Goal: Task Accomplishment & Management: Use online tool/utility

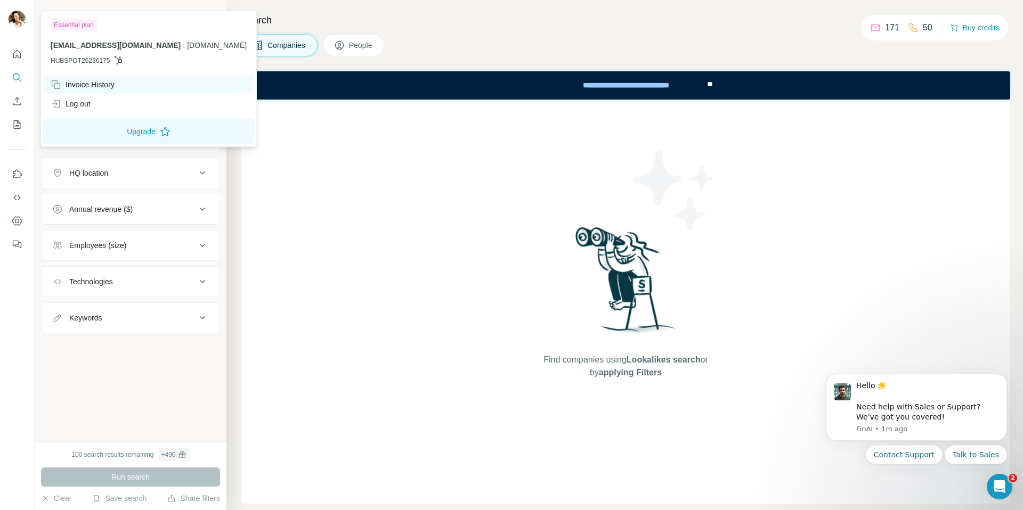
click at [100, 82] on div "Invoice History" at bounding box center [83, 84] width 64 height 11
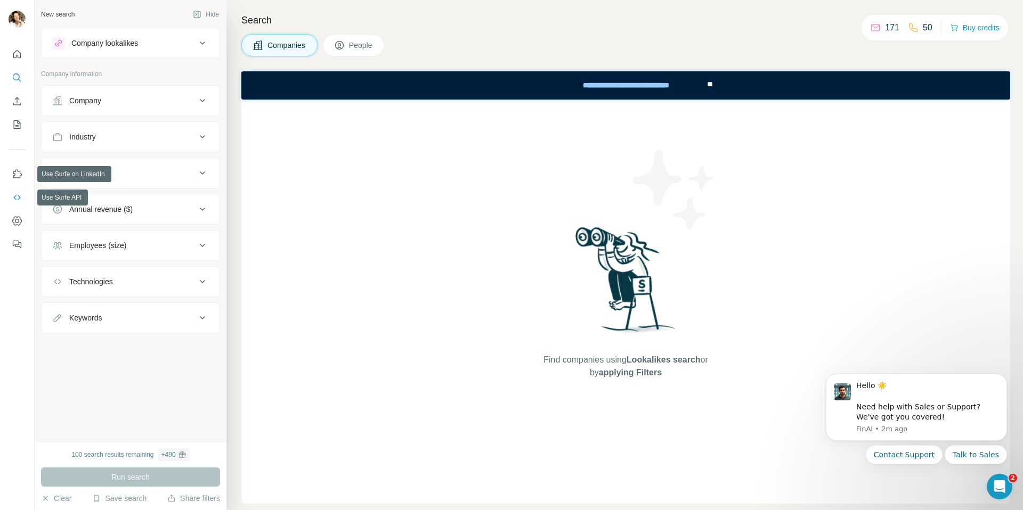
click at [12, 205] on button "Use Surfe API" at bounding box center [17, 197] width 17 height 19
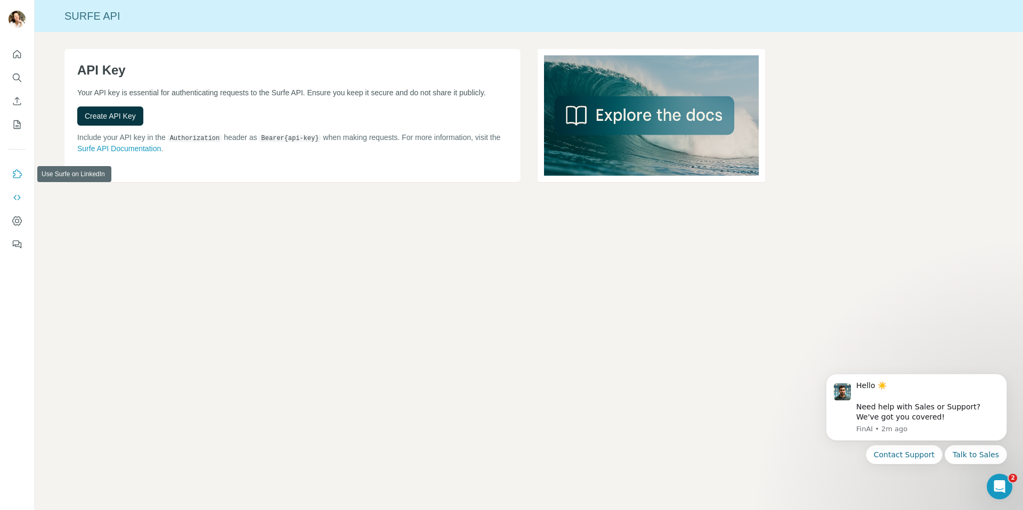
click at [14, 168] on button "Use Surfe on LinkedIn" at bounding box center [17, 174] width 17 height 19
